Goal: Task Accomplishment & Management: Use online tool/utility

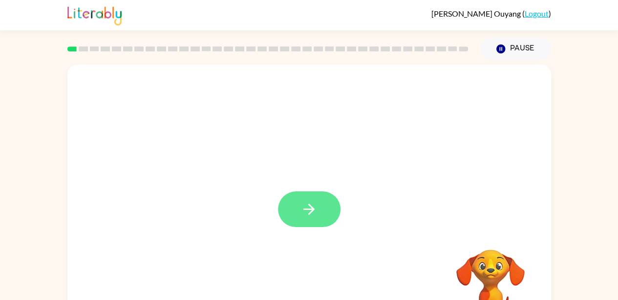
click at [327, 193] on button "button" at bounding box center [309, 209] width 63 height 36
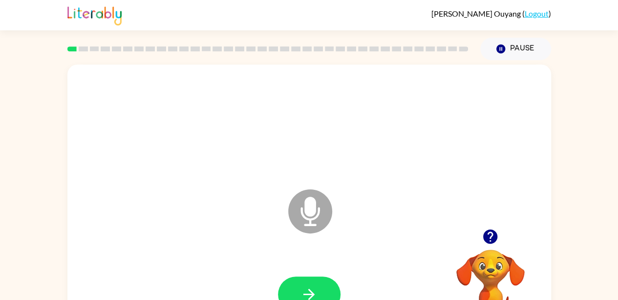
click at [320, 218] on icon at bounding box center [310, 211] width 44 height 44
click at [297, 288] on button "button" at bounding box center [309, 294] width 63 height 36
click at [306, 291] on icon "button" at bounding box center [309, 293] width 17 height 17
click at [303, 279] on button "button" at bounding box center [309, 294] width 63 height 36
click at [321, 297] on button "button" at bounding box center [309, 294] width 63 height 36
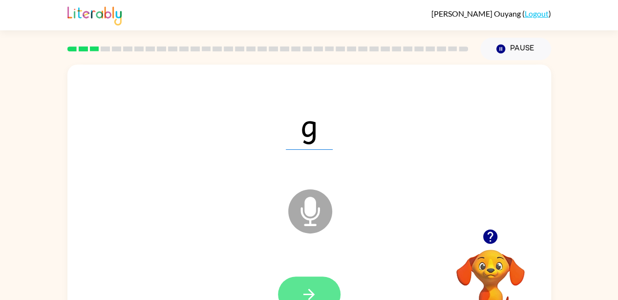
click at [318, 281] on button "button" at bounding box center [309, 294] width 63 height 36
click at [325, 282] on button "button" at bounding box center [309, 294] width 63 height 36
click at [319, 291] on button "button" at bounding box center [309, 294] width 63 height 36
click at [291, 294] on button "button" at bounding box center [309, 294] width 63 height 36
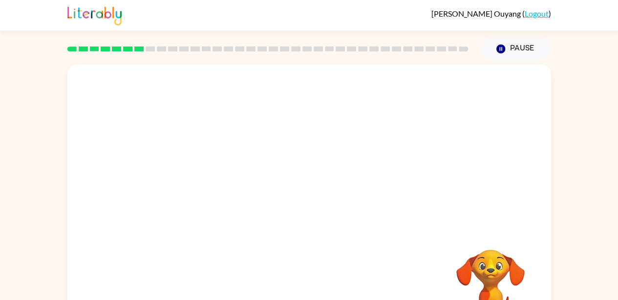
click at [491, 257] on video "Your browser must support playing .mp4 files to use Literably. Please try using…" at bounding box center [491, 283] width 98 height 98
drag, startPoint x: 336, startPoint y: 154, endPoint x: 312, endPoint y: 138, distance: 29.3
click at [312, 138] on div at bounding box center [309, 147] width 484 height 164
click at [310, 137] on div at bounding box center [309, 147] width 484 height 164
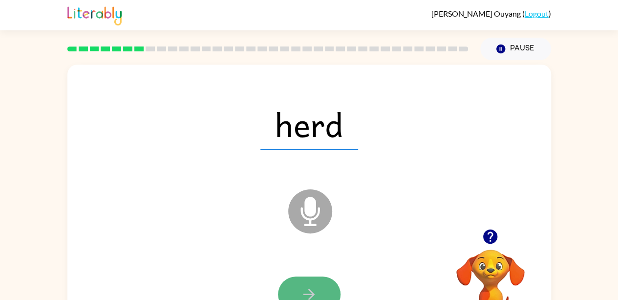
click at [321, 288] on button "button" at bounding box center [309, 294] width 63 height 36
click at [317, 280] on button "button" at bounding box center [309, 294] width 63 height 36
click at [316, 283] on button "button" at bounding box center [309, 294] width 63 height 36
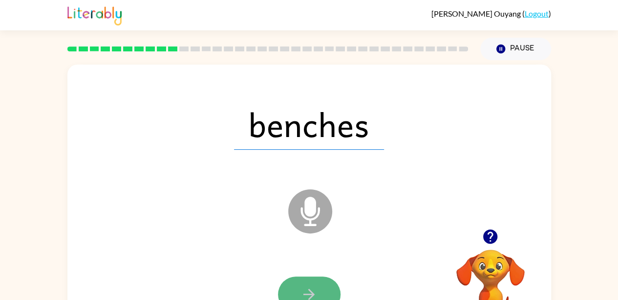
click at [321, 292] on button "button" at bounding box center [309, 294] width 63 height 36
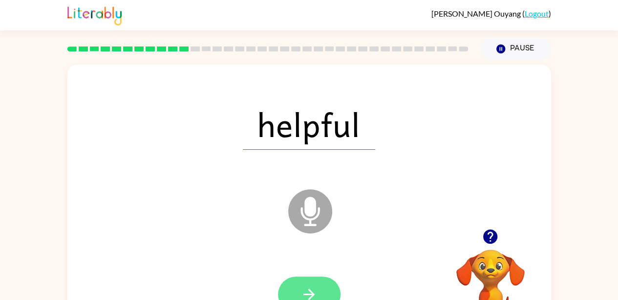
click at [328, 288] on button "button" at bounding box center [309, 294] width 63 height 36
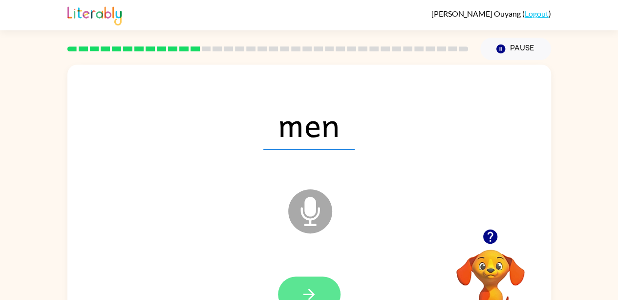
click at [336, 283] on button "button" at bounding box center [309, 294] width 63 height 36
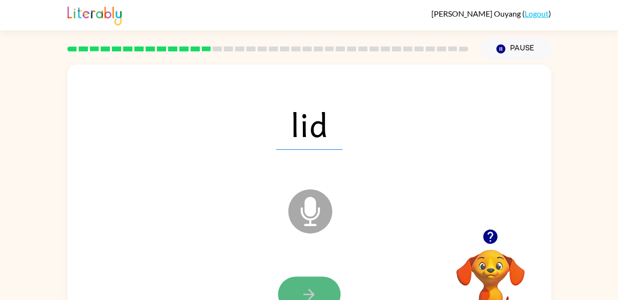
click at [315, 283] on button "button" at bounding box center [309, 294] width 63 height 36
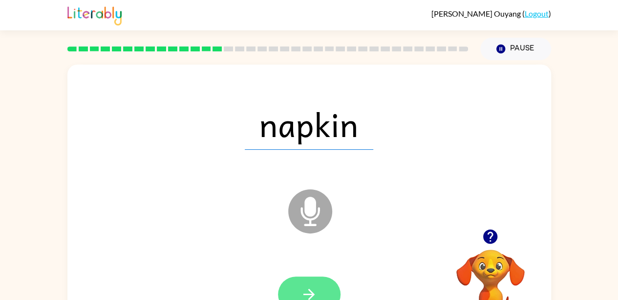
click at [323, 277] on button "button" at bounding box center [309, 294] width 63 height 36
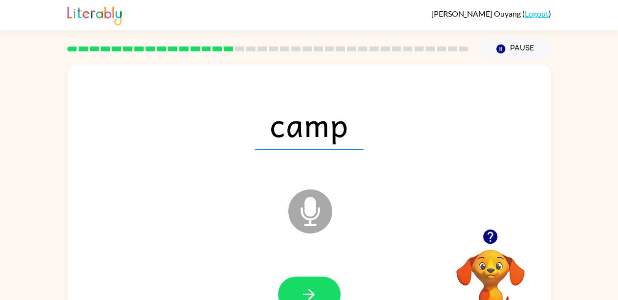
click at [318, 271] on div at bounding box center [309, 294] width 464 height 80
click at [315, 275] on div at bounding box center [309, 294] width 464 height 80
click at [335, 291] on button "button" at bounding box center [309, 294] width 63 height 36
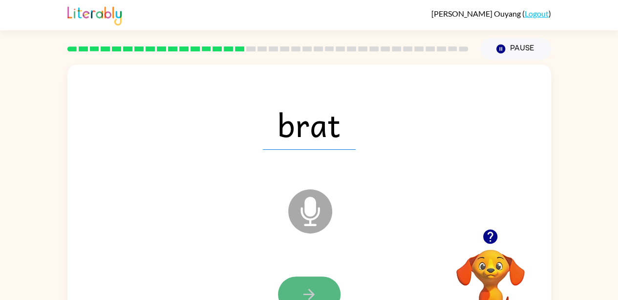
click at [307, 280] on button "button" at bounding box center [309, 294] width 63 height 36
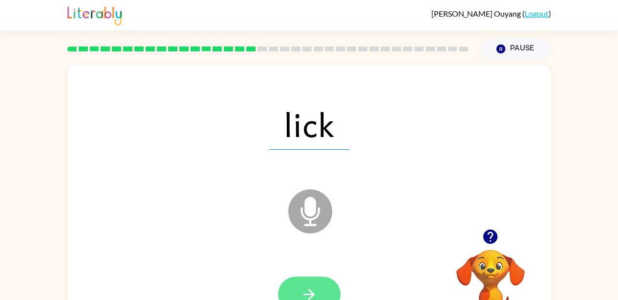
click at [321, 292] on button "button" at bounding box center [309, 294] width 63 height 36
click at [309, 283] on button "button" at bounding box center [309, 294] width 63 height 36
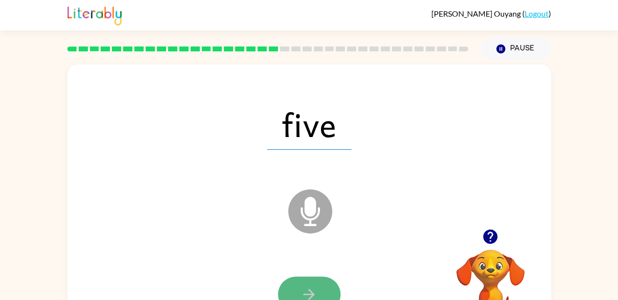
click at [325, 291] on button "button" at bounding box center [309, 294] width 63 height 36
click at [336, 291] on button "button" at bounding box center [309, 294] width 63 height 36
click at [322, 282] on button "button" at bounding box center [309, 294] width 63 height 36
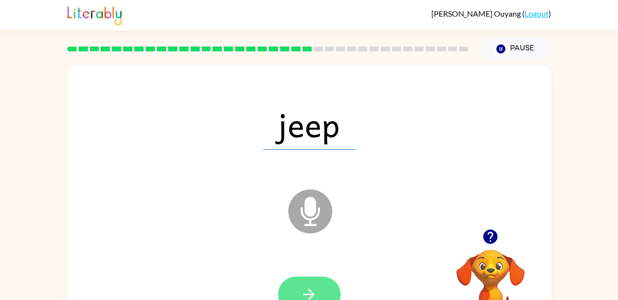
click at [317, 289] on icon "button" at bounding box center [309, 293] width 17 height 17
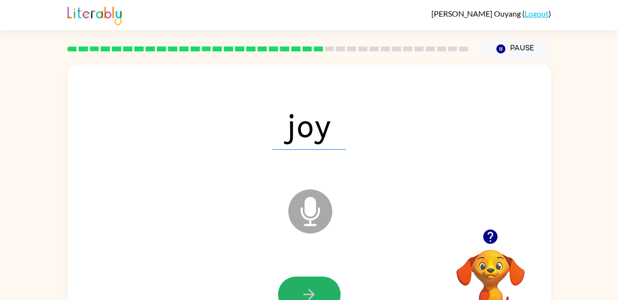
click at [318, 294] on button "button" at bounding box center [309, 294] width 63 height 36
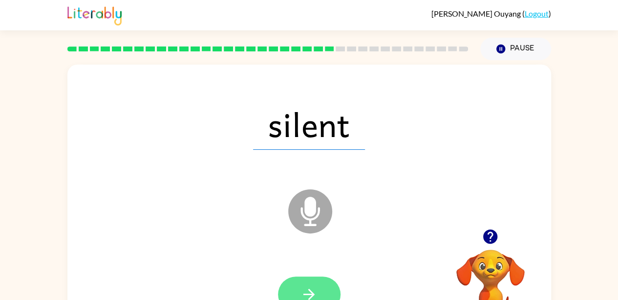
click at [325, 292] on button "button" at bounding box center [309, 294] width 63 height 36
click at [319, 285] on button "button" at bounding box center [309, 294] width 63 height 36
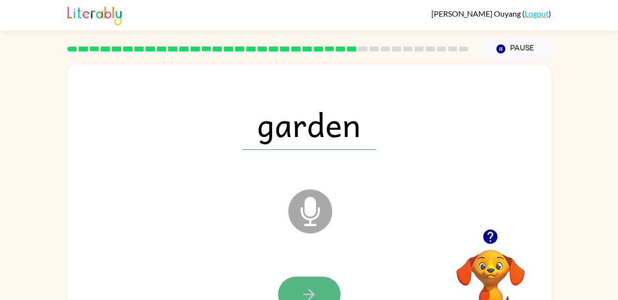
click at [312, 283] on button "button" at bounding box center [309, 294] width 63 height 36
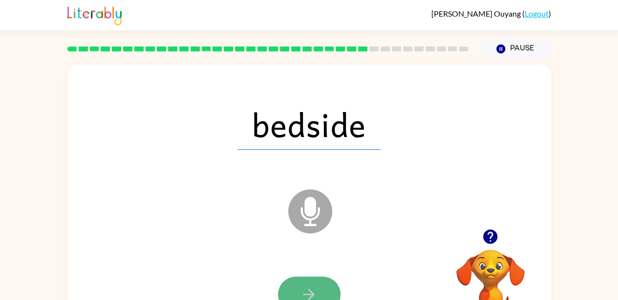
click at [313, 284] on button "button" at bounding box center [309, 294] width 63 height 36
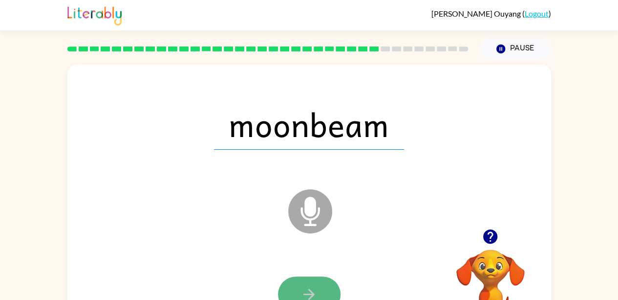
click at [312, 277] on button "button" at bounding box center [309, 294] width 63 height 36
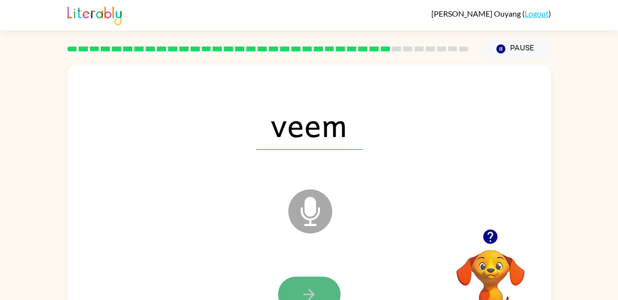
click at [284, 293] on button "button" at bounding box center [309, 294] width 63 height 36
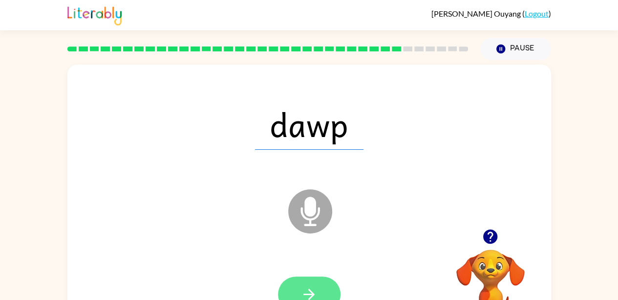
click at [321, 279] on button "button" at bounding box center [309, 294] width 63 height 36
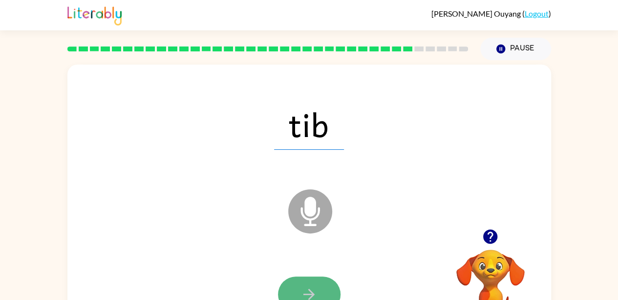
click at [307, 282] on button "button" at bounding box center [309, 294] width 63 height 36
click at [321, 289] on button "button" at bounding box center [309, 294] width 63 height 36
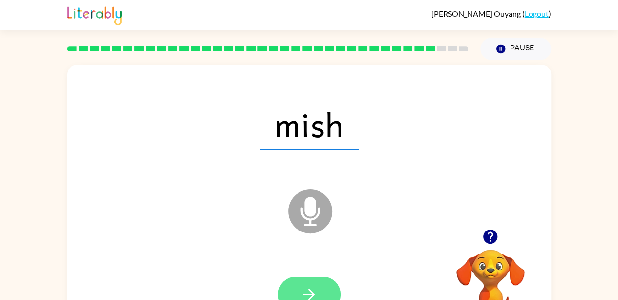
click at [328, 281] on button "button" at bounding box center [309, 294] width 63 height 36
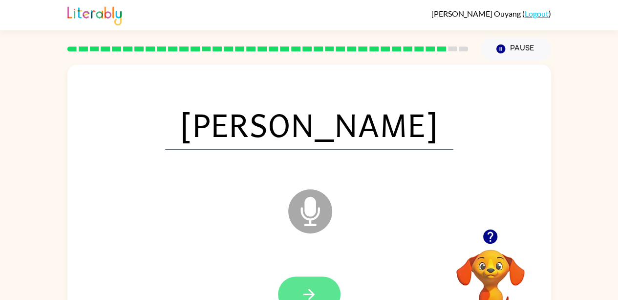
click at [309, 291] on icon "button" at bounding box center [309, 293] width 17 height 17
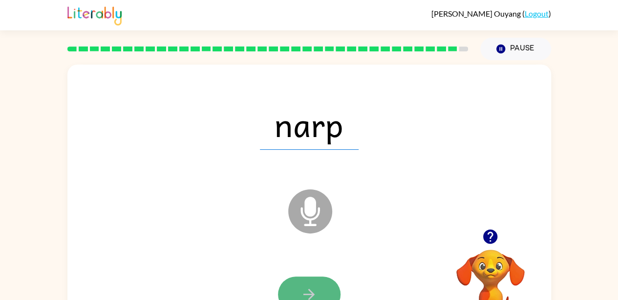
click at [317, 282] on button "button" at bounding box center [309, 294] width 63 height 36
